Goal: Go to known website: Go to known website

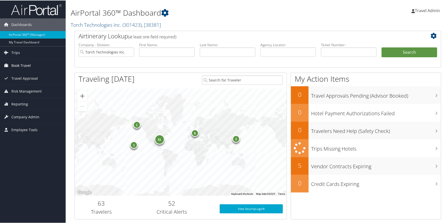
click at [29, 66] on span "Book Travel" at bounding box center [20, 65] width 19 height 13
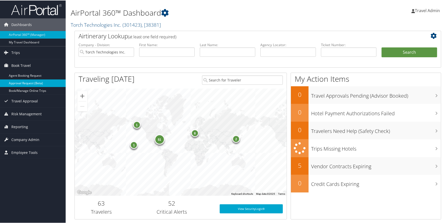
drag, startPoint x: 28, startPoint y: 86, endPoint x: 27, endPoint y: 90, distance: 3.9
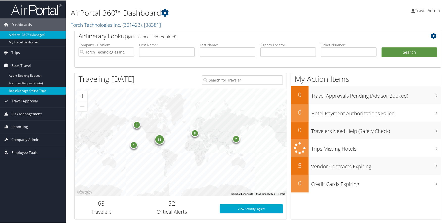
click at [28, 86] on link "Approval Request (Beta)" at bounding box center [33, 83] width 66 height 8
click at [27, 90] on link "Book/Manage Online Trips" at bounding box center [33, 91] width 66 height 8
